Goal: Task Accomplishment & Management: Use online tool/utility

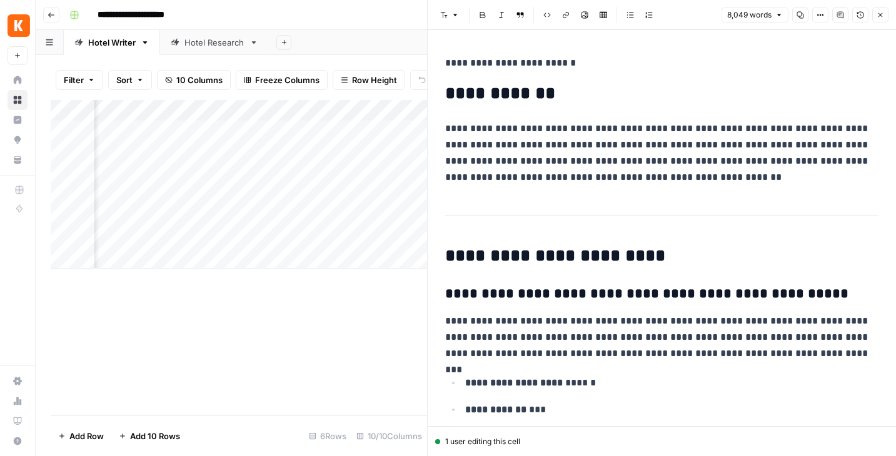
scroll to position [1016, 0]
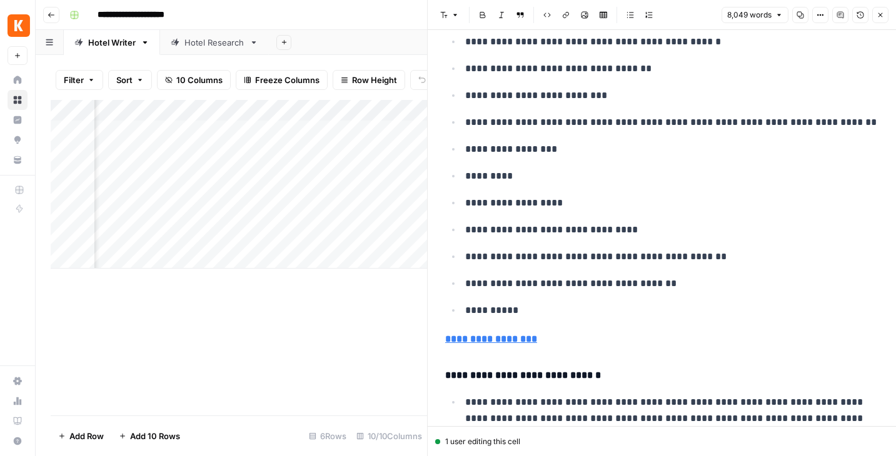
click at [885, 18] on button "Close" at bounding box center [880, 15] width 16 height 16
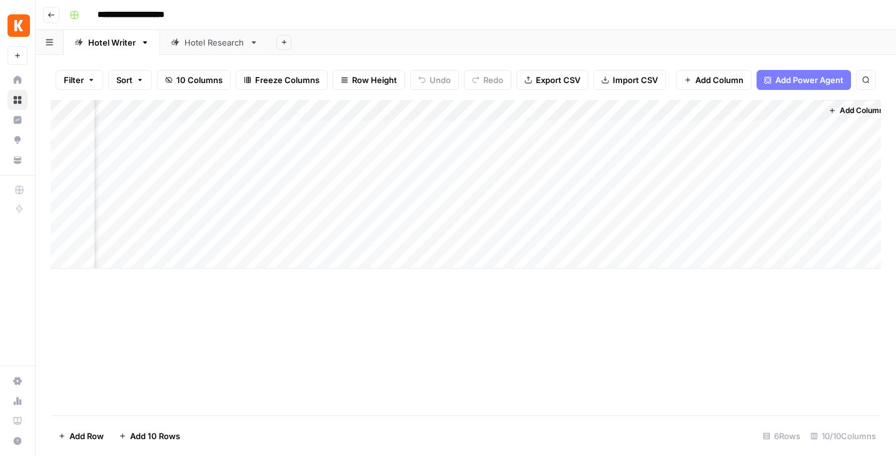
scroll to position [0, 466]
click at [573, 113] on div "Add Column" at bounding box center [466, 184] width 830 height 169
click at [203, 43] on div "Hotel Research" at bounding box center [214, 42] width 60 height 13
click at [800, 114] on div "Add Column" at bounding box center [466, 258] width 830 height 316
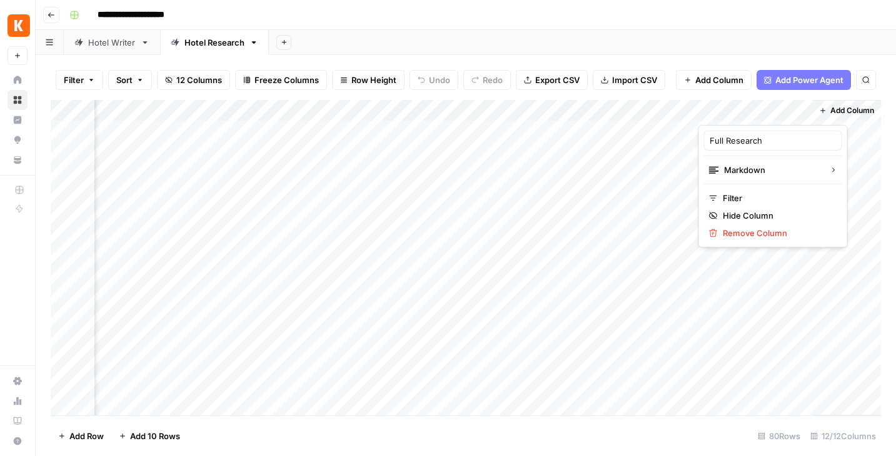
click at [667, 112] on div "Add Column" at bounding box center [466, 258] width 830 height 316
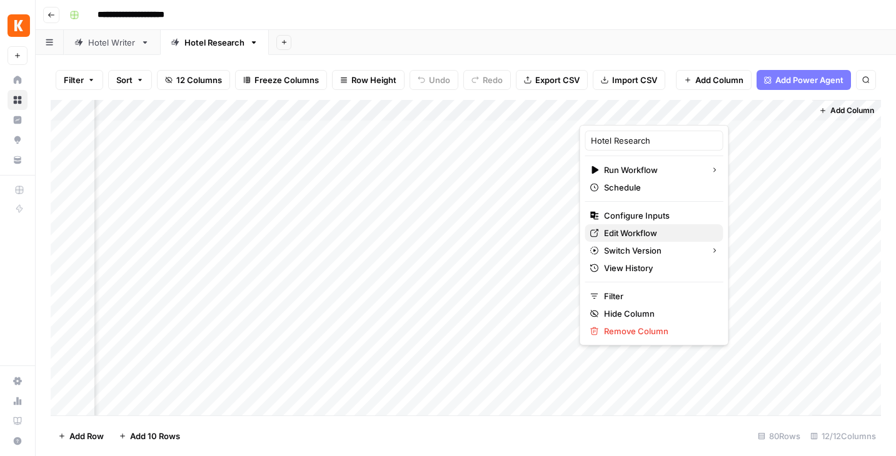
click at [633, 237] on span "Edit Workflow" at bounding box center [658, 233] width 109 height 13
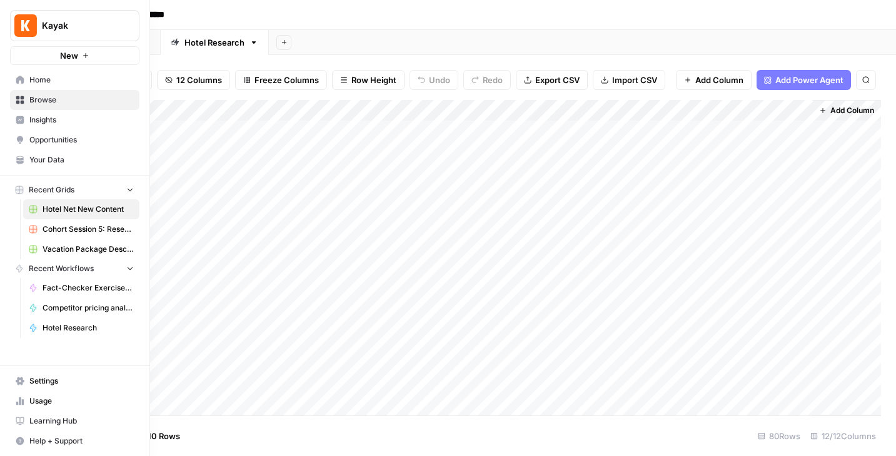
click at [35, 95] on span "Browse" at bounding box center [81, 99] width 104 height 11
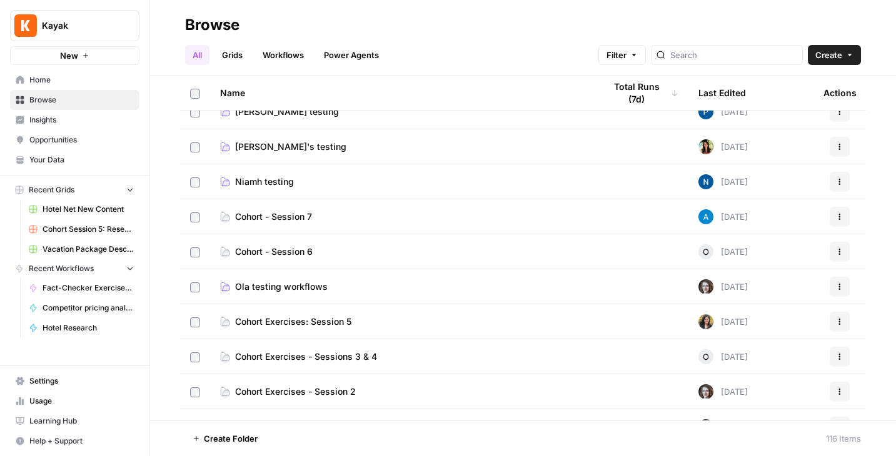
scroll to position [157, 0]
click at [275, 288] on span "Ola testing workflows" at bounding box center [281, 286] width 93 height 13
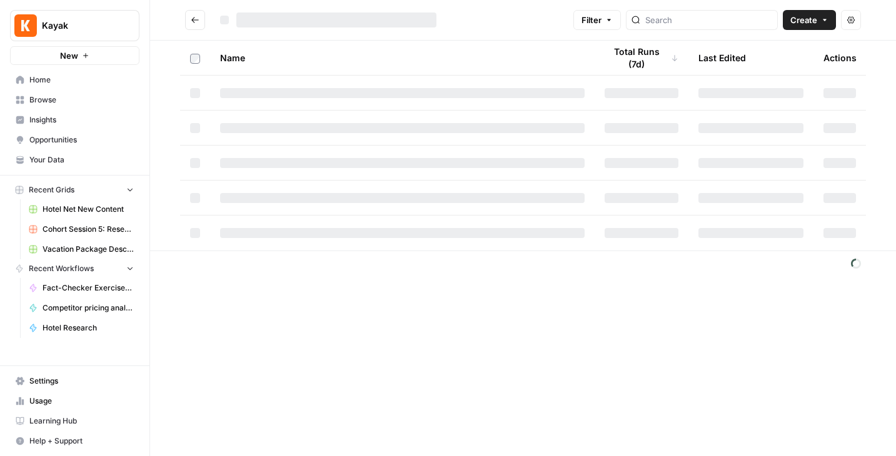
click at [275, 288] on div "Filter Create Actions Name Total Runs (7d) Last Edited Actions" at bounding box center [523, 228] width 746 height 456
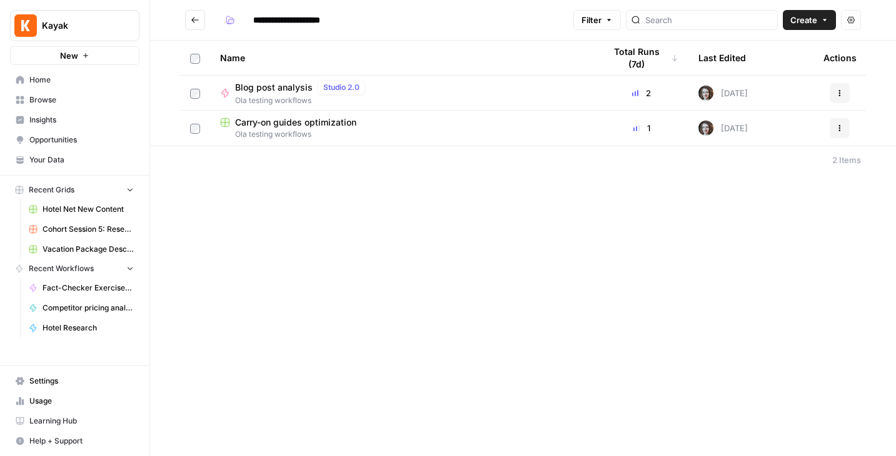
click at [313, 121] on span "Carry-on guides optimization" at bounding box center [295, 122] width 121 height 13
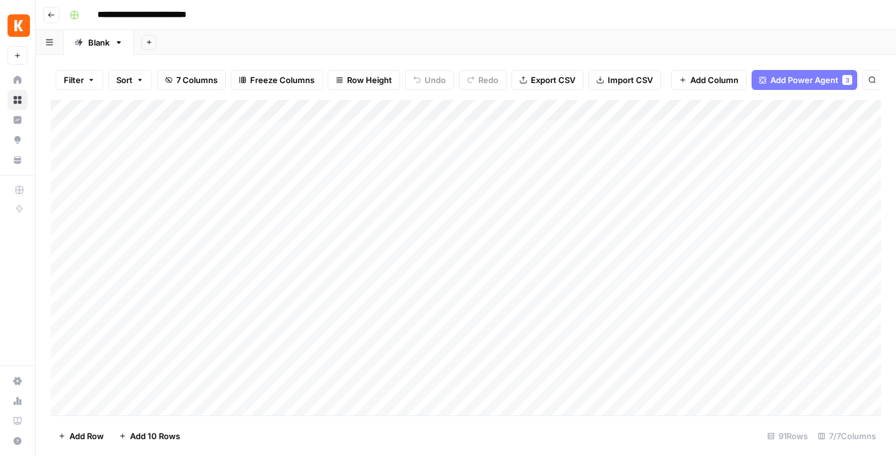
click at [102, 45] on div "Blank" at bounding box center [98, 42] width 21 height 13
click at [103, 46] on div "Blank" at bounding box center [98, 42] width 21 height 13
type input "*"
type input "**********"
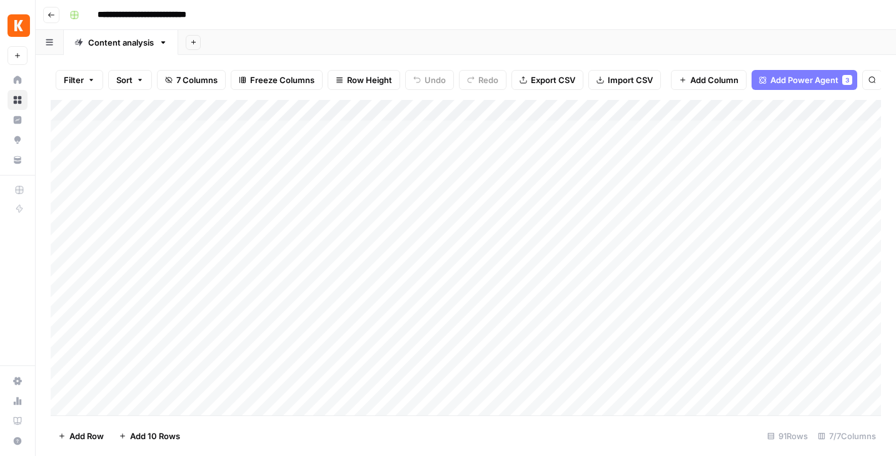
click at [277, 14] on div "**********" at bounding box center [473, 15] width 819 height 20
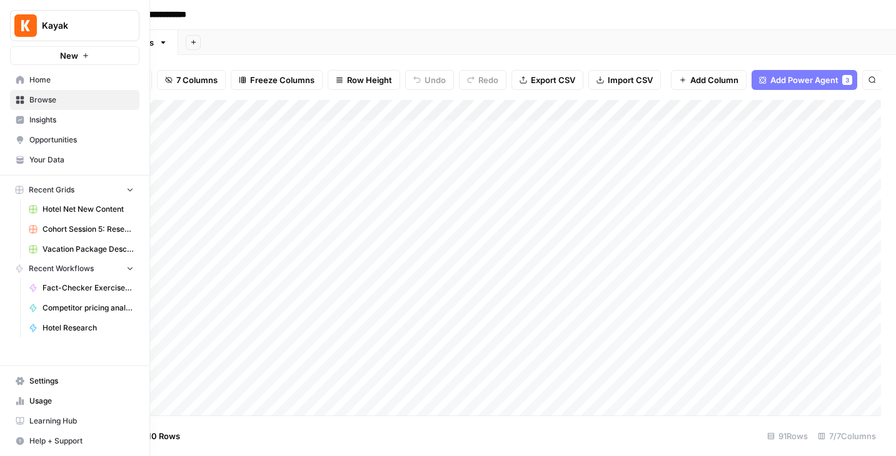
click at [38, 99] on span "Browse" at bounding box center [81, 99] width 104 height 11
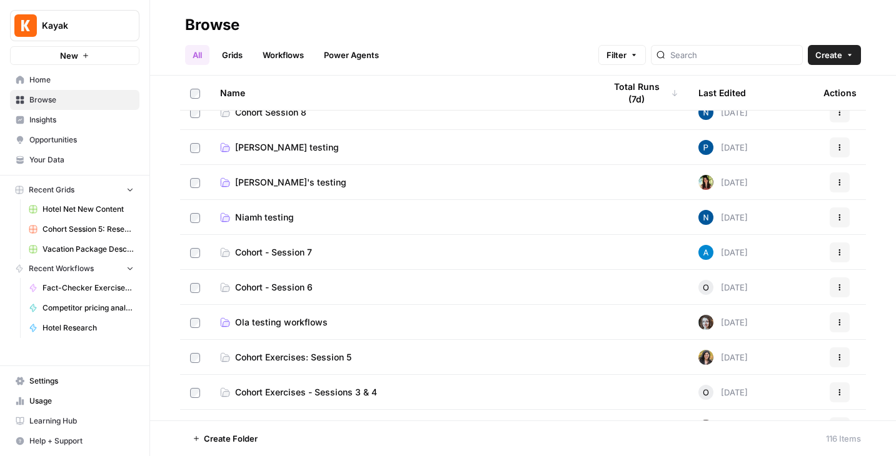
scroll to position [122, 0]
click at [268, 323] on span "Ola testing workflows" at bounding box center [281, 321] width 93 height 13
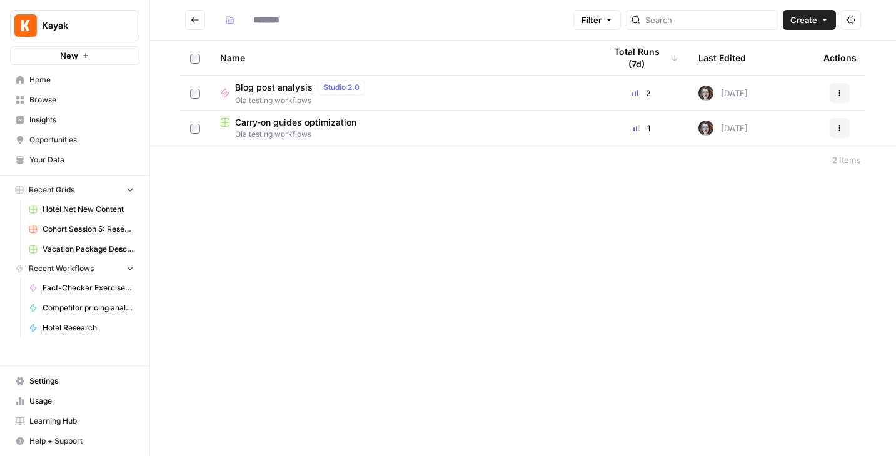
click at [268, 323] on div "Filter Create Actions Name Total Runs (7d) Last Edited Actions Blog post analys…" at bounding box center [523, 228] width 746 height 456
type input "**********"
click at [286, 86] on span "Blog post analysis" at bounding box center [274, 87] width 78 height 13
click at [286, 86] on div "**********" at bounding box center [523, 228] width 746 height 456
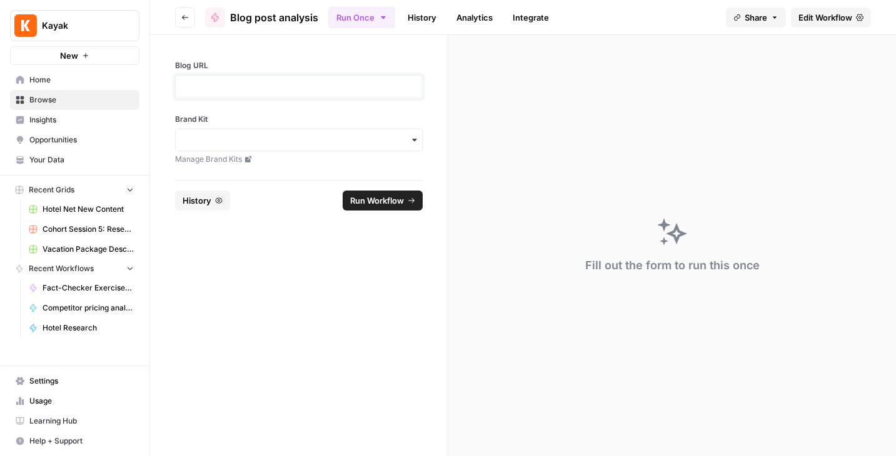
click at [318, 84] on p at bounding box center [298, 87] width 231 height 13
click at [277, 79] on div at bounding box center [299, 87] width 248 height 24
click at [312, 86] on p at bounding box center [298, 87] width 231 height 13
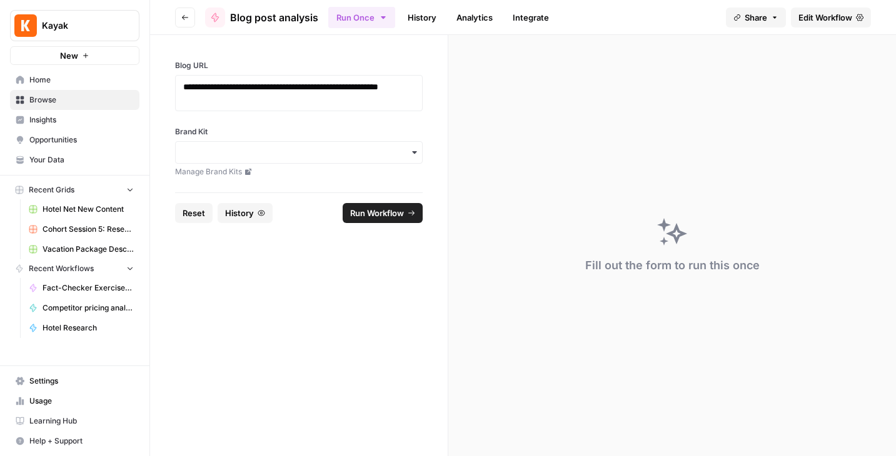
click at [411, 156] on icon "button" at bounding box center [414, 153] width 10 height 10
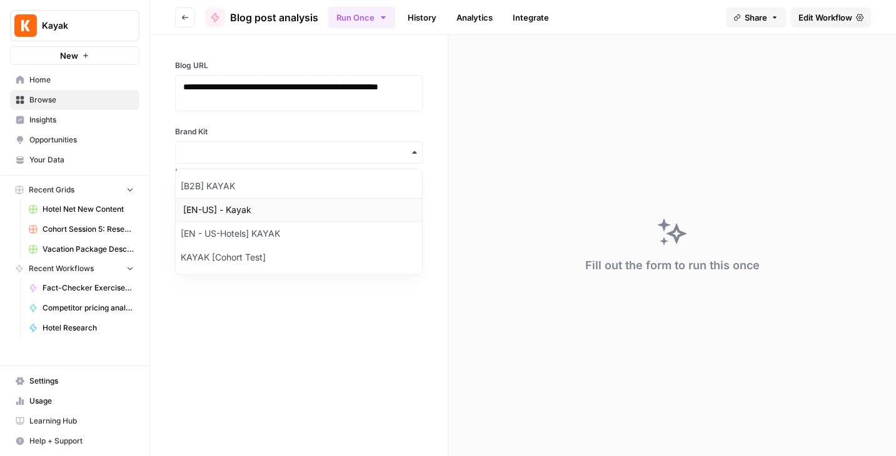
click at [294, 208] on div "[EN-US] - Kayak" at bounding box center [299, 210] width 246 height 24
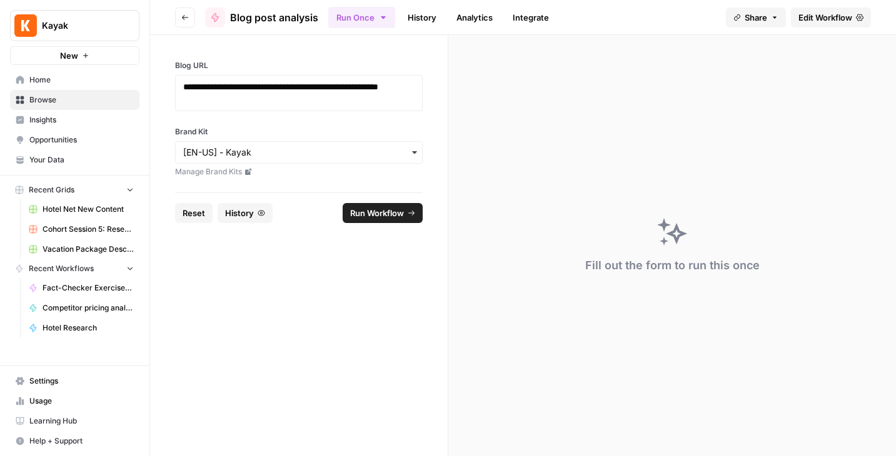
click at [397, 209] on span "Run Workflow" at bounding box center [377, 213] width 54 height 13
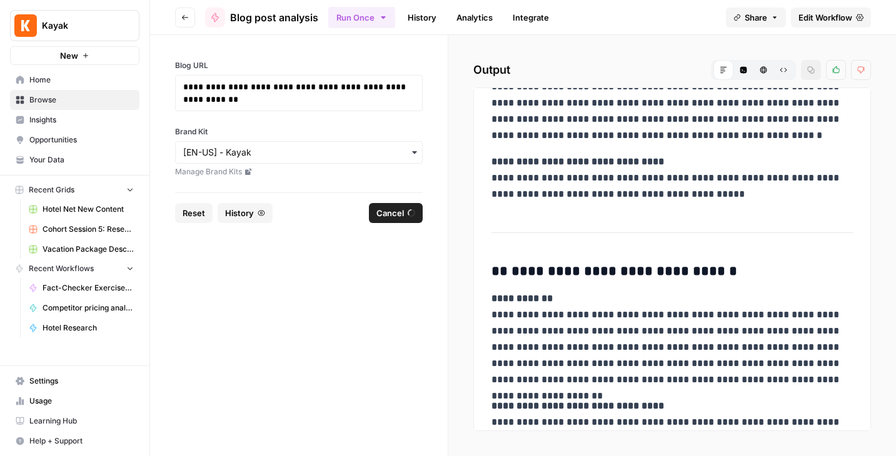
scroll to position [6568, 0]
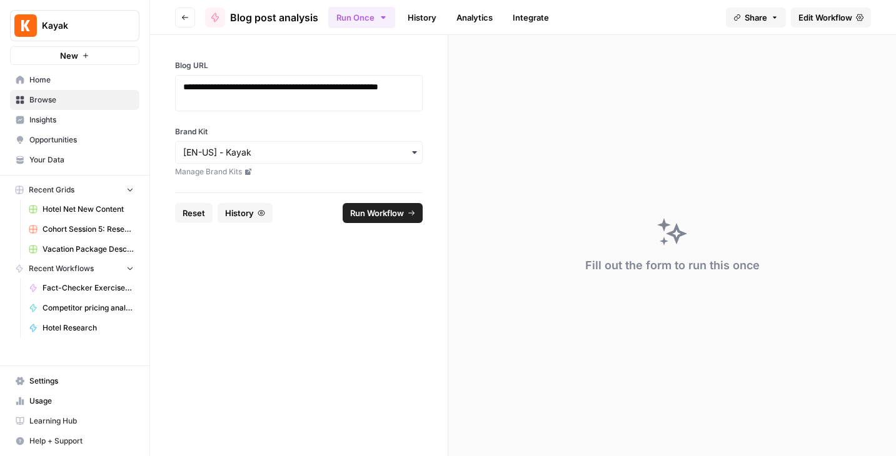
click at [820, 18] on span "Edit Workflow" at bounding box center [825, 17] width 54 height 13
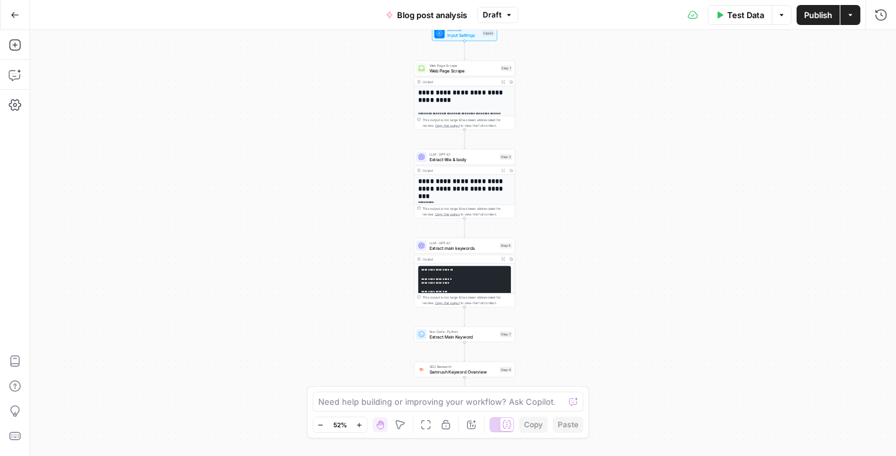
click at [15, 14] on icon "button" at bounding box center [15, 15] width 9 height 9
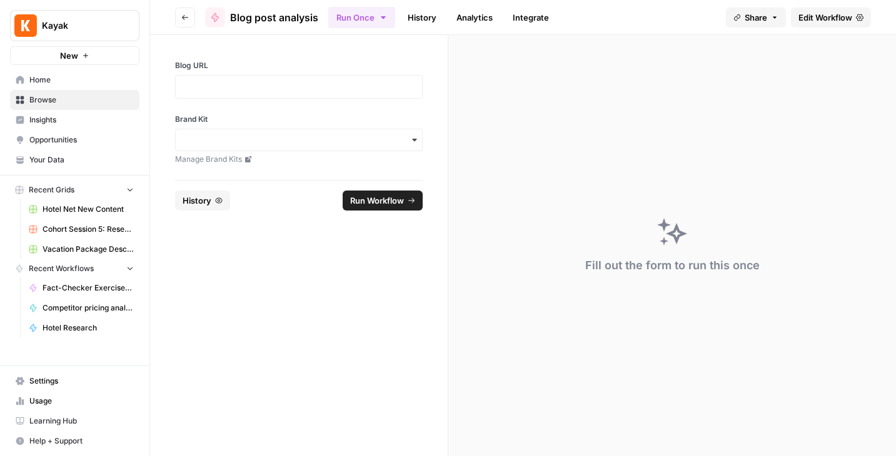
click at [46, 94] on span "Browse" at bounding box center [81, 99] width 104 height 11
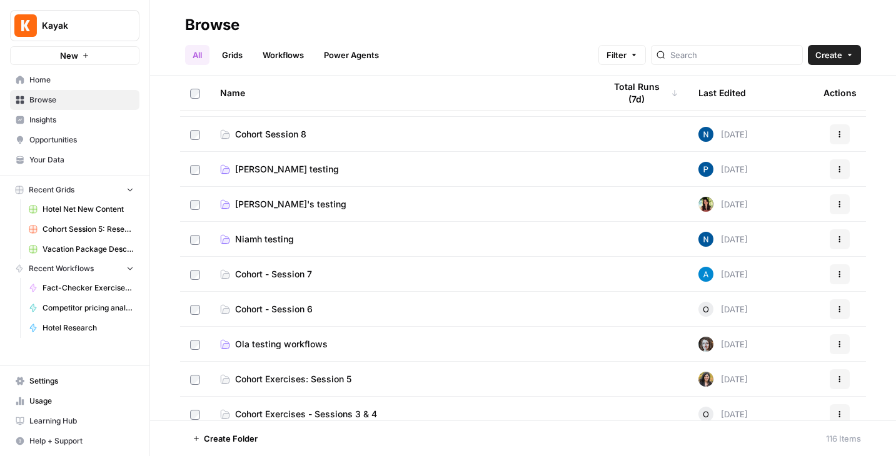
scroll to position [117, 0]
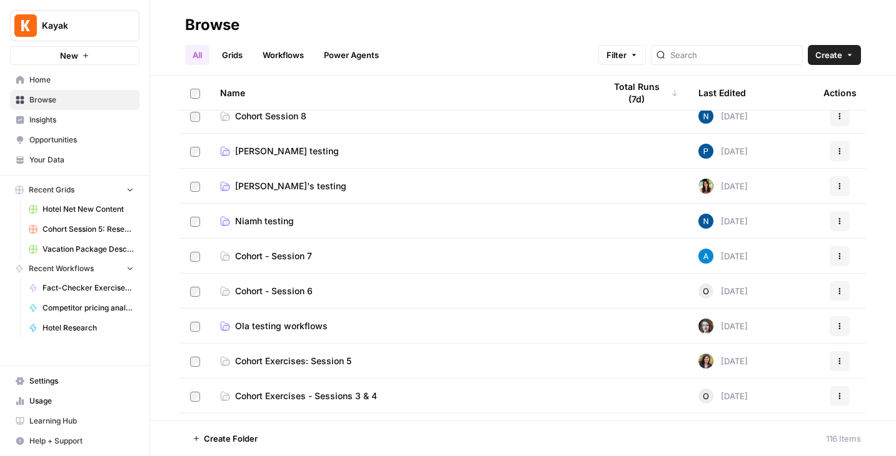
click at [282, 322] on span "Ola testing workflows" at bounding box center [281, 326] width 93 height 13
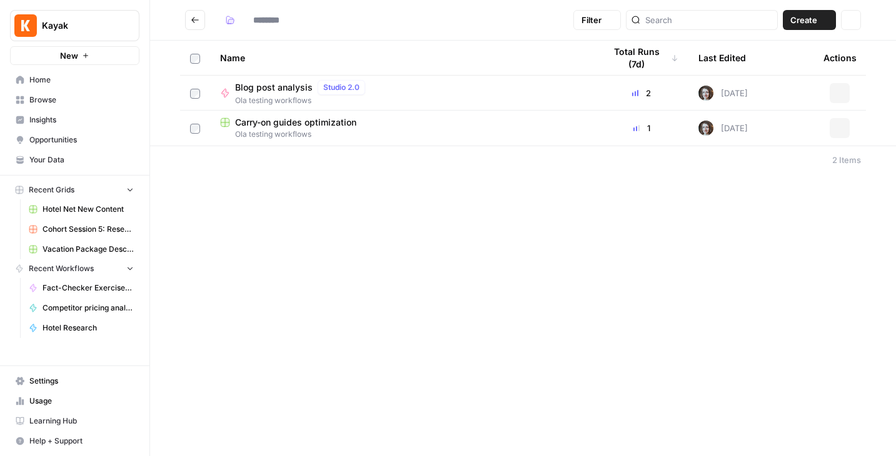
click at [282, 322] on div "Filter Create Actions Name Total Runs (7d) Last Edited Actions Blog post analys…" at bounding box center [523, 228] width 746 height 456
type input "**********"
click at [281, 124] on span "Carry-on guides optimization" at bounding box center [295, 122] width 121 height 13
